Goal: Download file/media

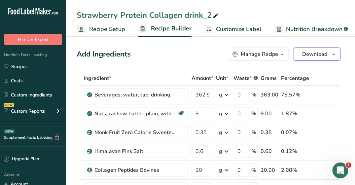
click at [303, 51] on span "Download" at bounding box center [314, 54] width 25 height 8
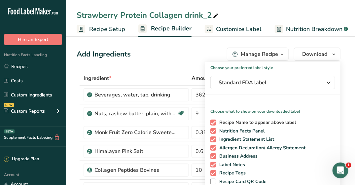
click at [211, 123] on span at bounding box center [213, 123] width 6 height 6
click at [211, 123] on input "Recipe Name to appear above label" at bounding box center [212, 122] width 4 height 4
checkbox input "false"
click at [213, 140] on span at bounding box center [213, 139] width 6 height 6
click at [213, 140] on input "Ingredient Statement List" at bounding box center [212, 139] width 4 height 4
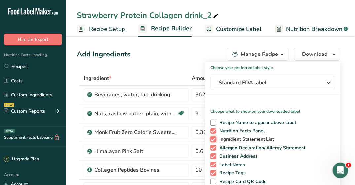
checkbox input "false"
click at [213, 146] on span at bounding box center [213, 148] width 6 height 6
click at [213, 146] on input "Allergen Declaration/ Allergy Statement" at bounding box center [212, 148] width 4 height 4
checkbox input "false"
click at [214, 155] on span at bounding box center [213, 156] width 6 height 6
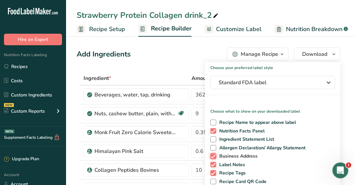
click at [214, 155] on input "Business Address" at bounding box center [212, 156] width 4 height 4
checkbox input "false"
click at [215, 164] on span at bounding box center [213, 165] width 6 height 6
click at [215, 164] on input "Label Notes" at bounding box center [212, 165] width 4 height 4
checkbox input "false"
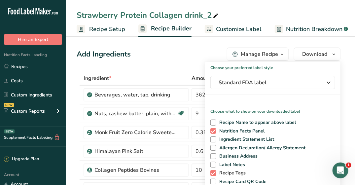
click at [215, 170] on span at bounding box center [213, 173] width 6 height 6
click at [215, 171] on input "Recipe Tags" at bounding box center [212, 173] width 4 height 4
checkbox input "false"
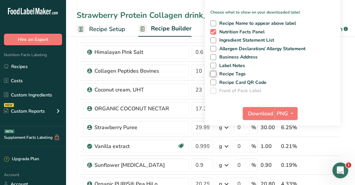
scroll to position [165, 0]
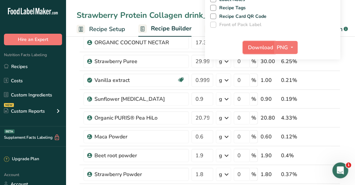
click at [256, 46] on span "Download" at bounding box center [260, 48] width 25 height 8
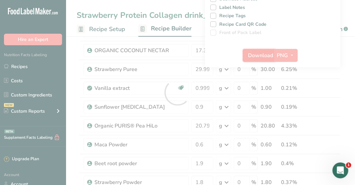
scroll to position [0, 0]
